Goal: Information Seeking & Learning: Check status

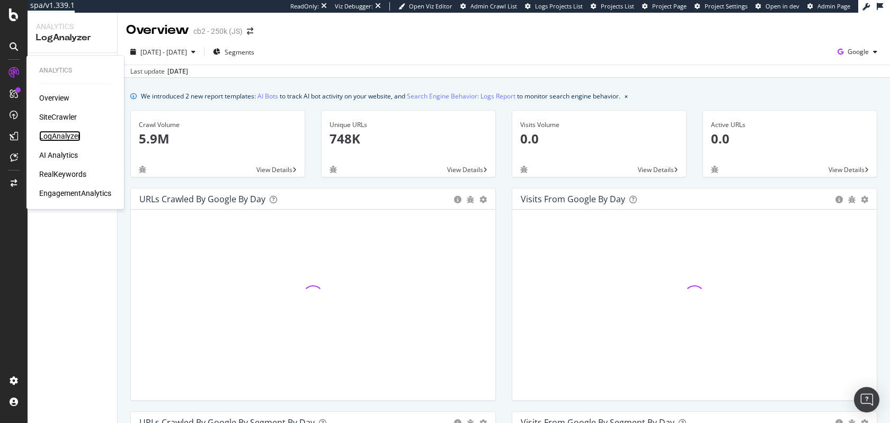
click at [58, 135] on div "LogAnalyzer" at bounding box center [59, 136] width 41 height 11
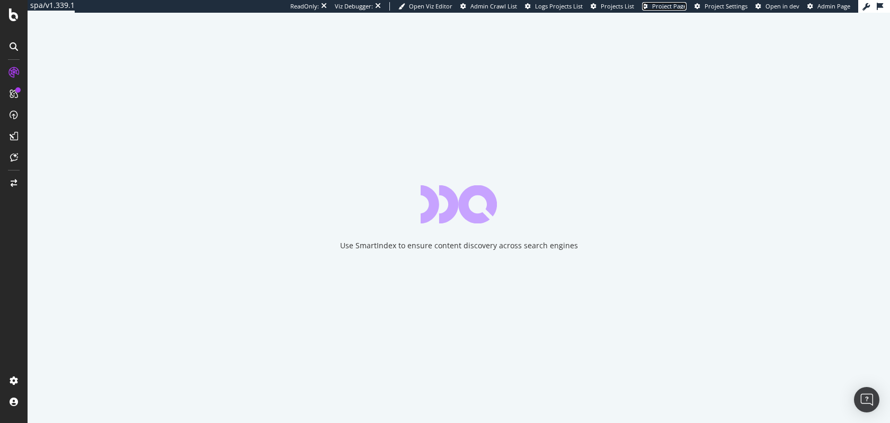
click at [679, 4] on span "Project Page" at bounding box center [669, 6] width 34 height 8
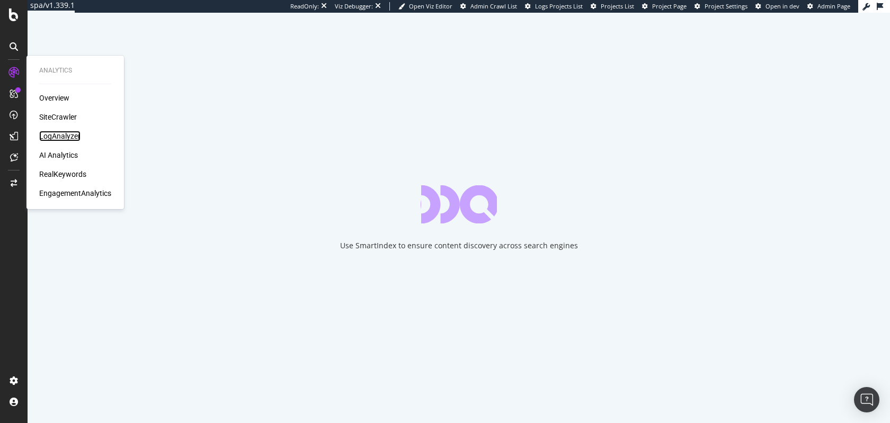
click at [61, 137] on div "LogAnalyzer" at bounding box center [59, 136] width 41 height 11
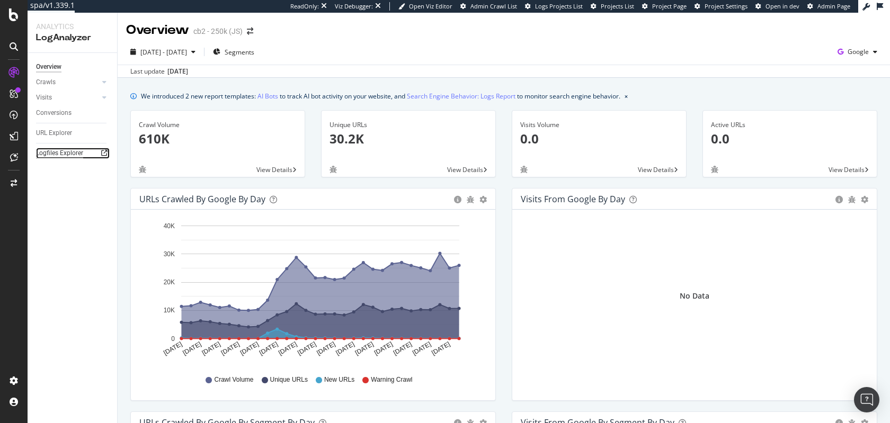
click at [65, 149] on div "Logfiles Explorer" at bounding box center [59, 153] width 47 height 11
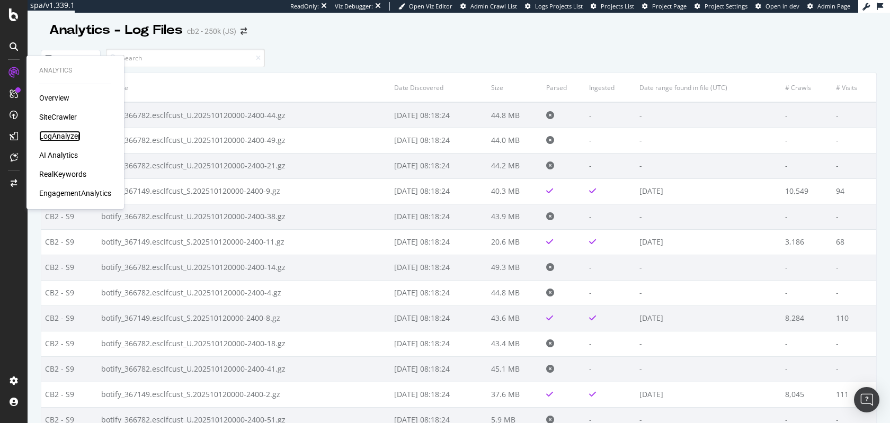
click at [66, 132] on div "LogAnalyzer" at bounding box center [59, 136] width 41 height 11
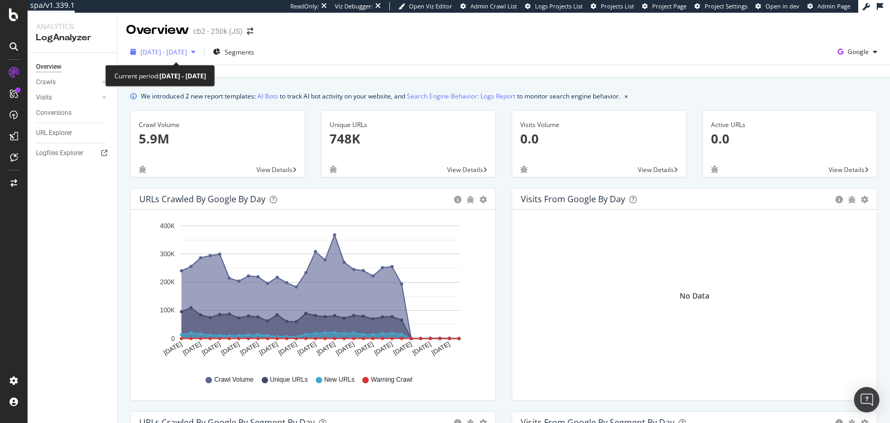
click at [186, 50] on span "[DATE] - [DATE]" at bounding box center [163, 52] width 47 height 9
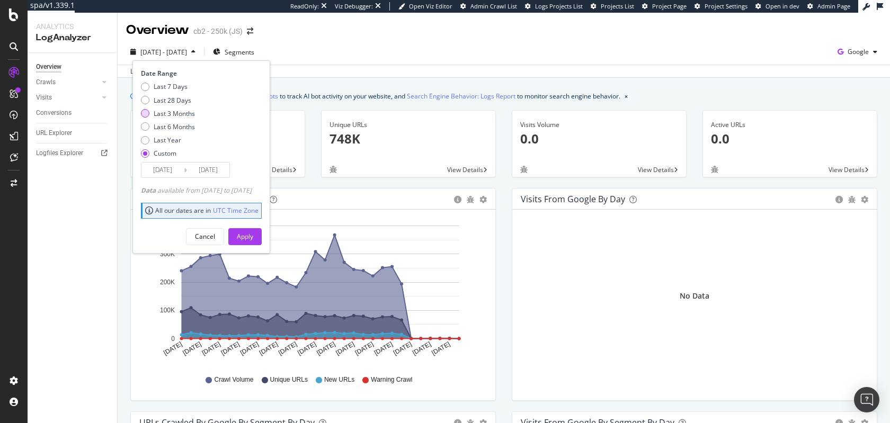
click at [180, 110] on div "Last 3 Months" at bounding box center [174, 113] width 41 height 9
type input "[DATE]"
click at [253, 236] on div "Apply" at bounding box center [245, 236] width 16 height 9
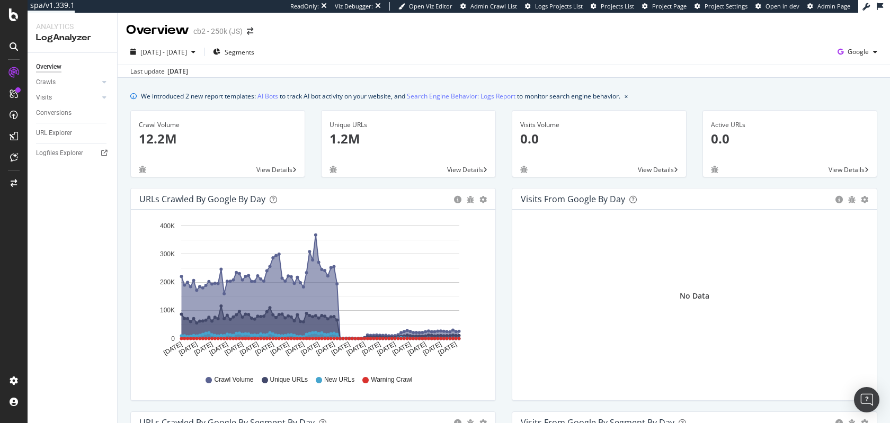
click at [500, 341] on div "URLs Crawled by Google by day Area Table Hold CMD (⌘) while clicking to filter …" at bounding box center [313, 300] width 382 height 224
